Goal: Task Accomplishment & Management: Complete application form

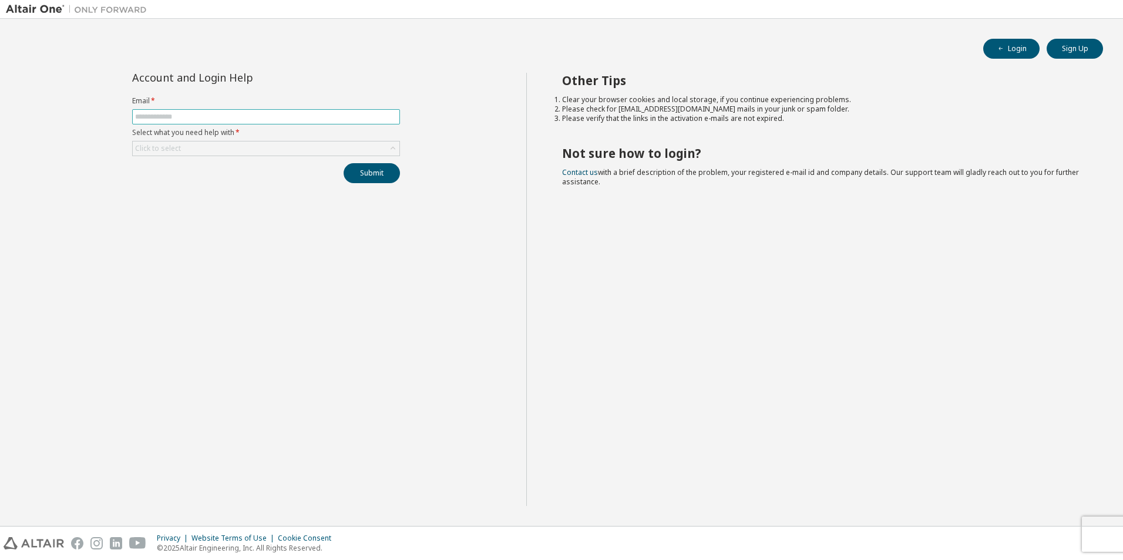
click at [363, 111] on span at bounding box center [266, 116] width 268 height 15
click at [376, 143] on div "Click to select" at bounding box center [266, 149] width 267 height 14
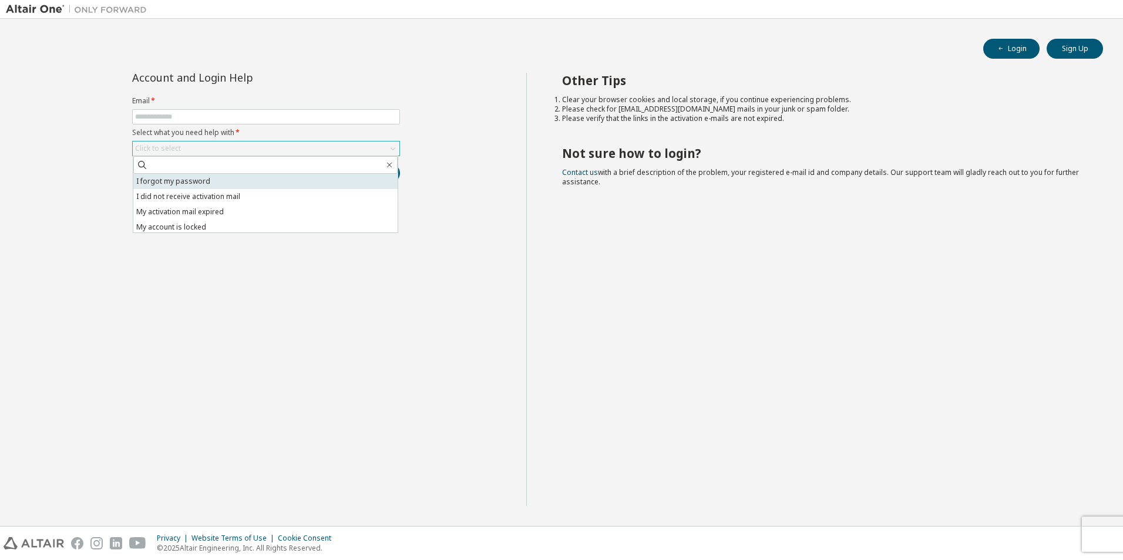
click at [352, 180] on li "I forgot my password" at bounding box center [265, 181] width 264 height 15
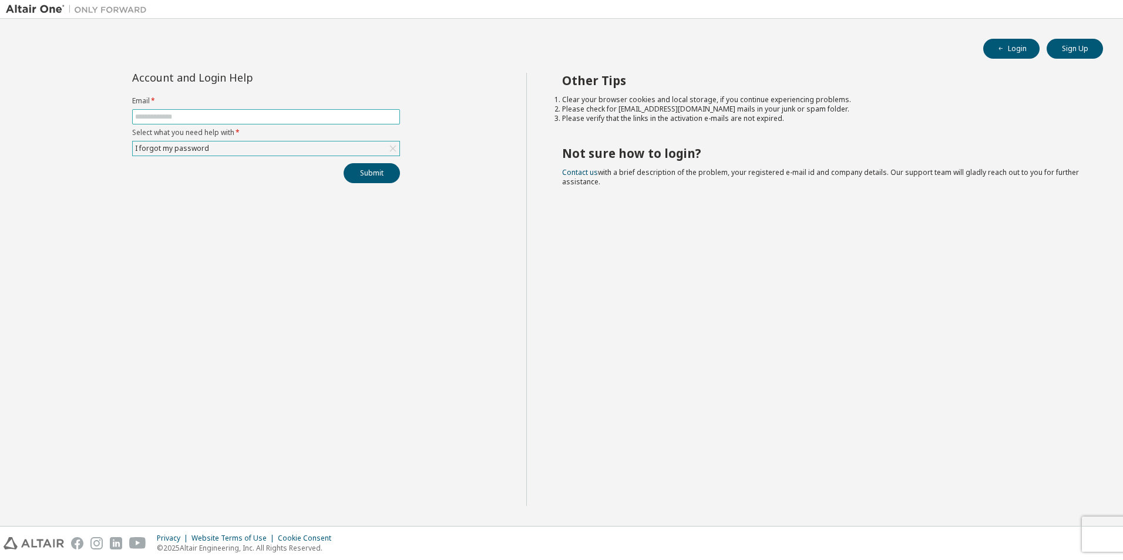
click at [332, 120] on input "text" at bounding box center [266, 116] width 262 height 9
type input "**********"
click at [386, 178] on button "Submit" at bounding box center [371, 173] width 56 height 20
click at [382, 165] on button "Submit" at bounding box center [371, 173] width 56 height 20
click at [373, 167] on button "Submit" at bounding box center [371, 173] width 56 height 20
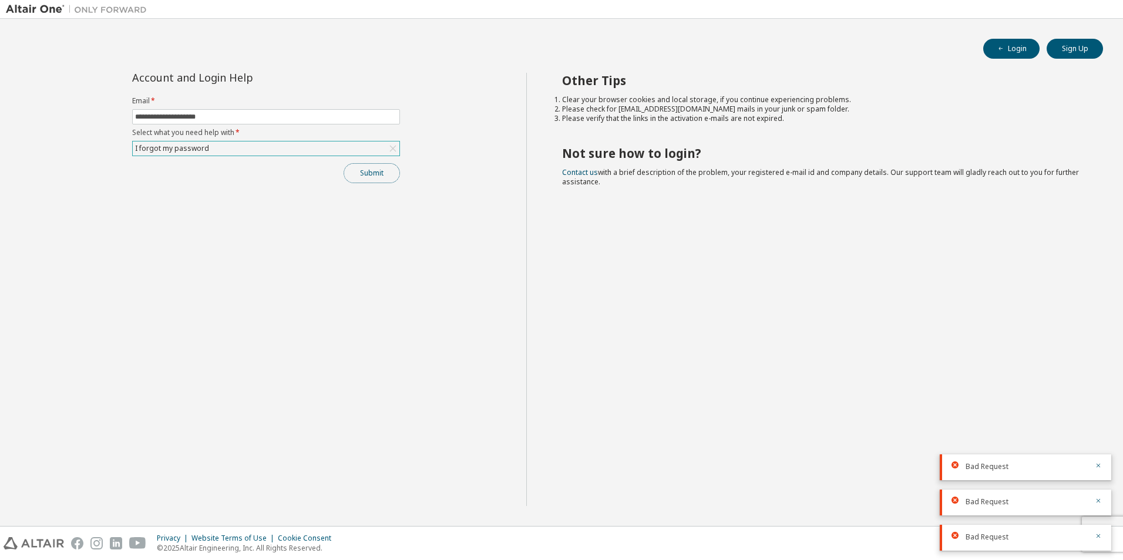
click at [365, 171] on button "Submit" at bounding box center [371, 173] width 56 height 20
click at [365, 171] on div "Submit" at bounding box center [266, 173] width 268 height 20
click at [365, 171] on button "Submit" at bounding box center [371, 173] width 56 height 20
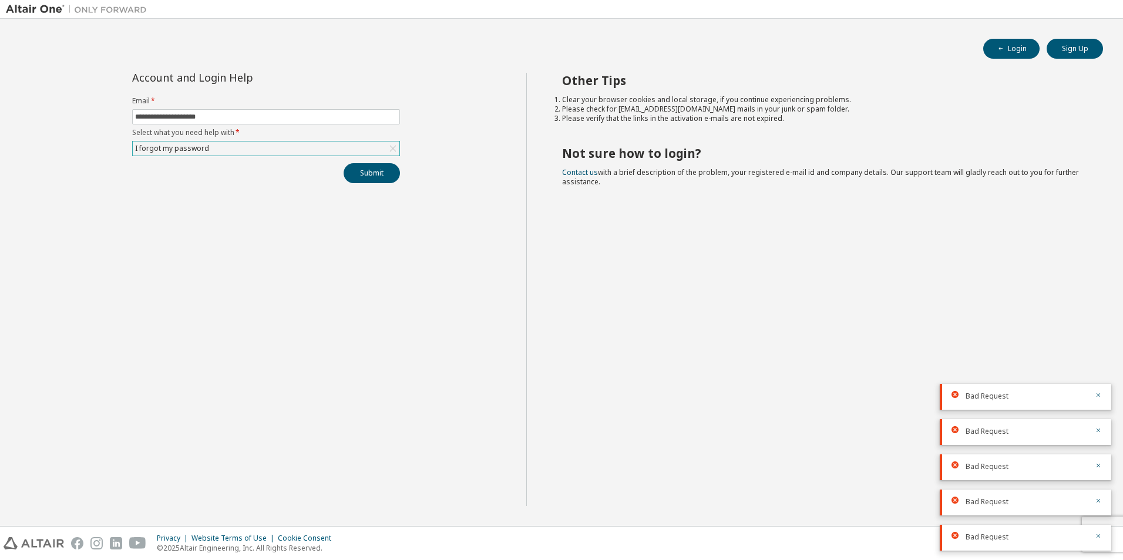
click at [365, 172] on div "Submit" at bounding box center [266, 173] width 268 height 20
drag, startPoint x: 365, startPoint y: 172, endPoint x: 80, endPoint y: 16, distance: 324.5
click at [366, 172] on div "Submit" at bounding box center [266, 173] width 268 height 20
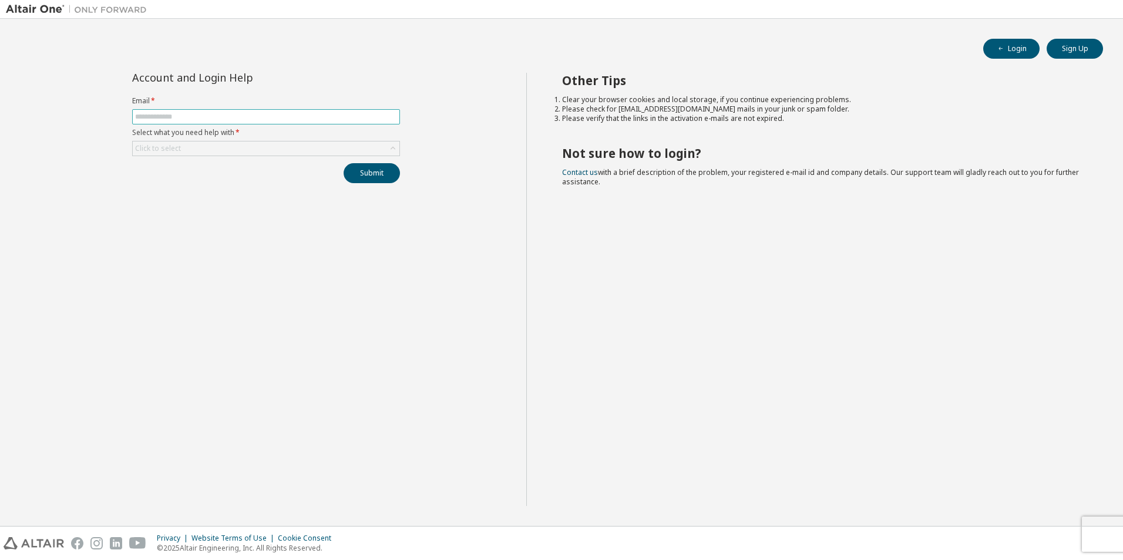
drag, startPoint x: 0, startPoint y: 0, endPoint x: 294, endPoint y: 116, distance: 315.5
click at [294, 116] on input "text" at bounding box center [266, 116] width 262 height 9
type input "**********"
click at [356, 153] on div "Click to select" at bounding box center [266, 149] width 267 height 14
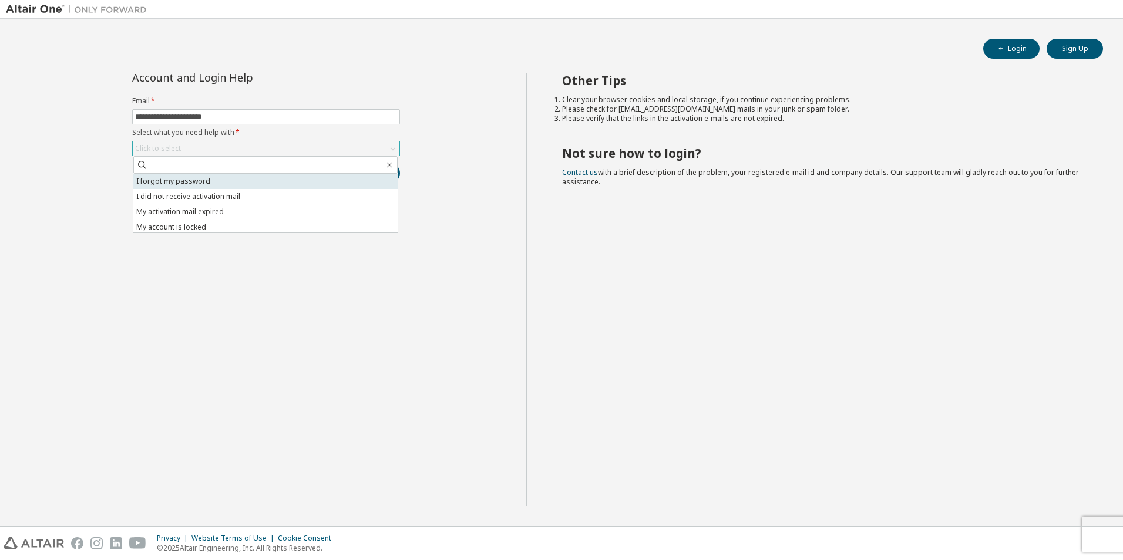
click at [296, 178] on li "I forgot my password" at bounding box center [265, 181] width 264 height 15
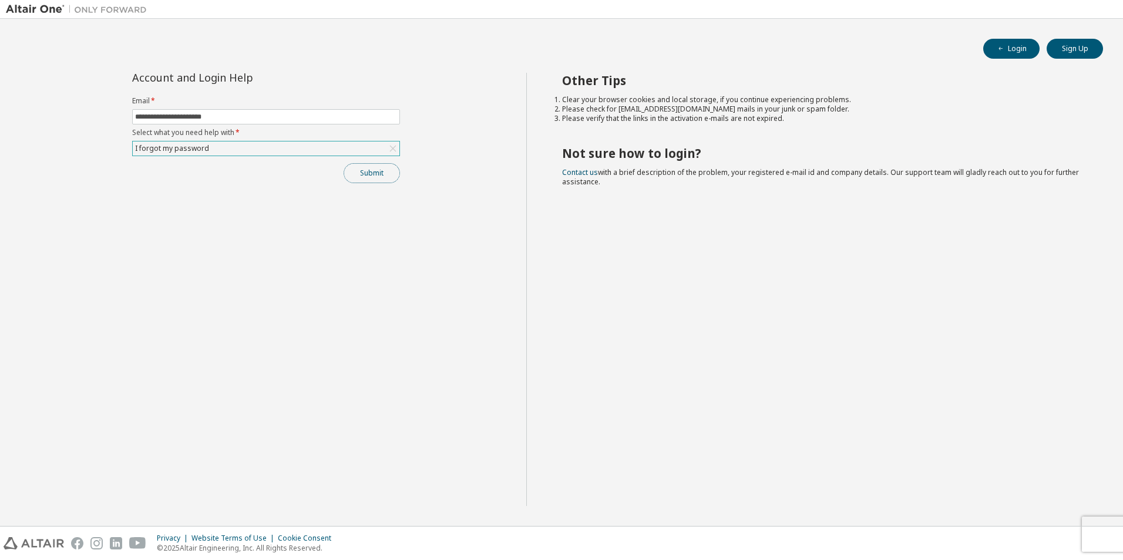
click at [353, 171] on button "Submit" at bounding box center [371, 173] width 56 height 20
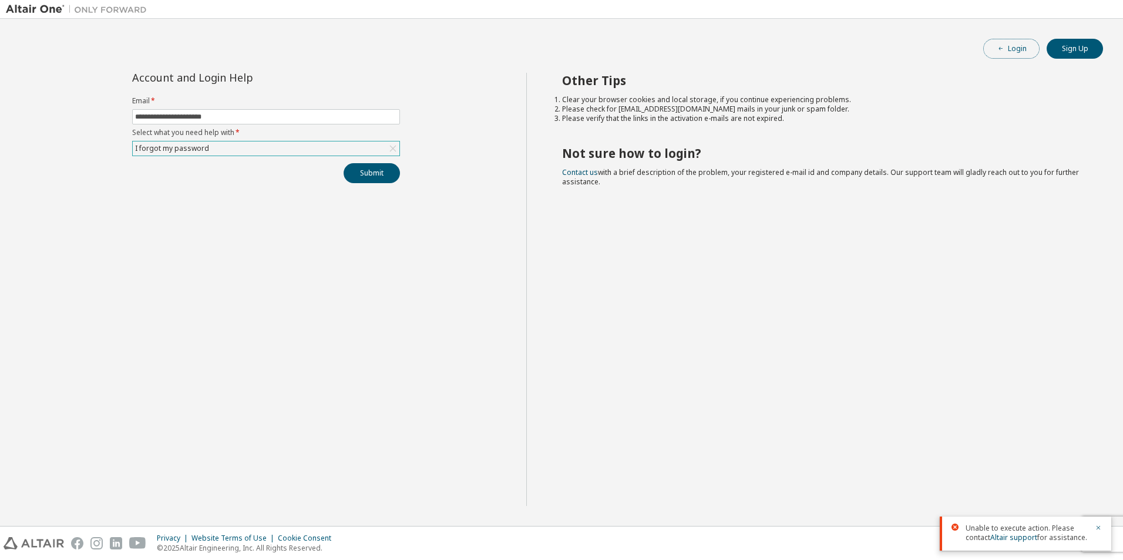
click at [1026, 46] on button "Login" at bounding box center [1011, 49] width 56 height 20
